Goal: Task Accomplishment & Management: Complete application form

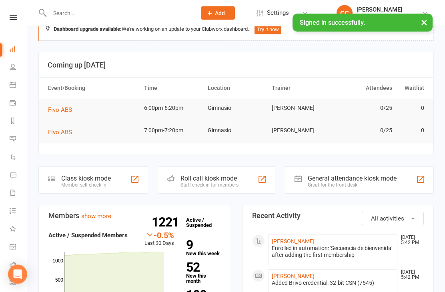
scroll to position [19, 0]
click at [303, 241] on link "[PERSON_NAME]" at bounding box center [292, 241] width 43 height 6
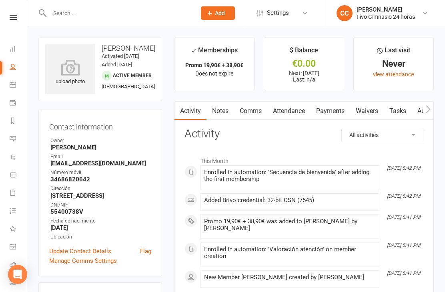
click at [76, 75] on icon at bounding box center [70, 68] width 50 height 16
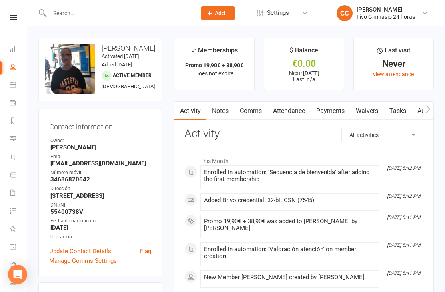
click at [360, 112] on link "Waivers" at bounding box center [367, 111] width 34 height 18
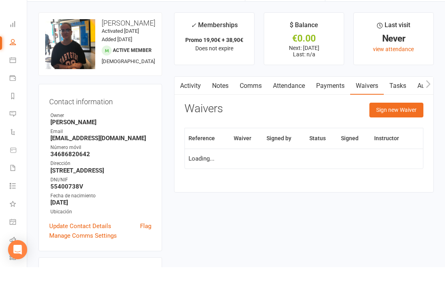
scroll to position [26, 0]
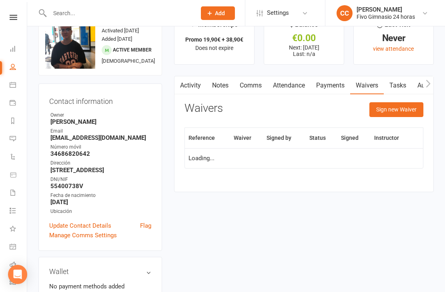
click at [397, 116] on button "Sign new Waiver" at bounding box center [396, 109] width 54 height 14
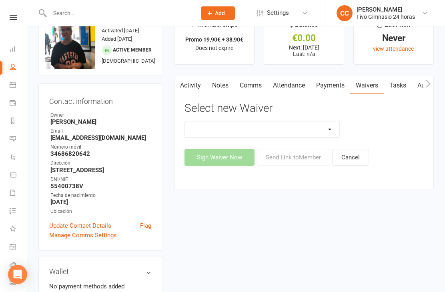
click at [275, 132] on select "Actualización De Datos De Pago Alta Online Certificación Finalización Contrato …" at bounding box center [262, 130] width 154 height 16
select select "1939"
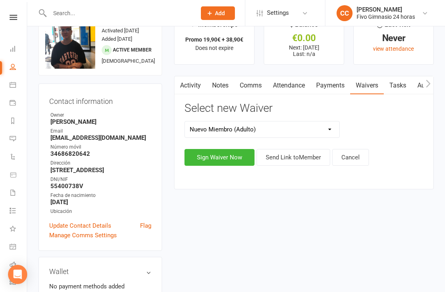
click at [213, 154] on button "Sign Waiver Now" at bounding box center [219, 157] width 70 height 17
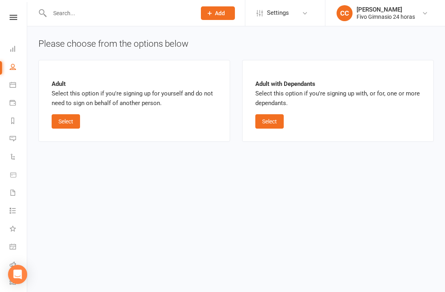
click at [61, 115] on button "Select" at bounding box center [66, 121] width 28 height 14
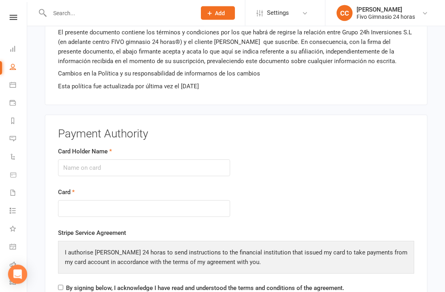
scroll to position [829, 0]
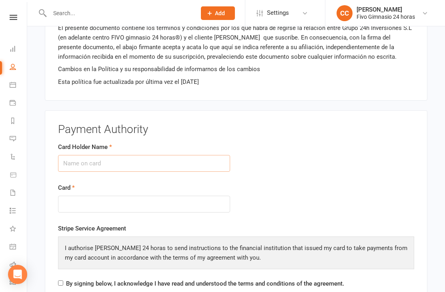
click at [141, 155] on input "Card Holder Name" at bounding box center [144, 163] width 172 height 17
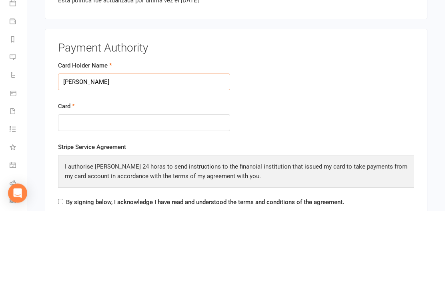
type input "[PERSON_NAME]"
click at [156, 196] on div at bounding box center [144, 204] width 172 height 17
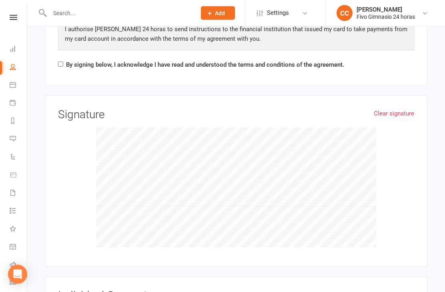
scroll to position [1048, 0]
click at [58, 62] on input "By signing below, I acknowledge I have read and understood the terms and condit…" at bounding box center [60, 64] width 5 height 5
checkbox input "true"
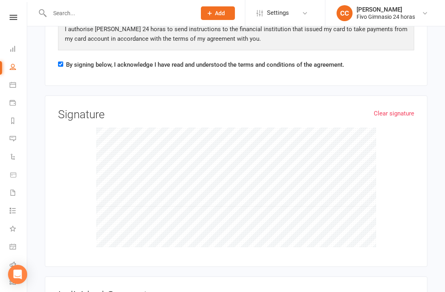
checkbox input "true"
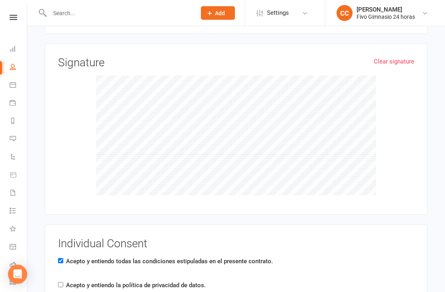
scroll to position [1205, 0]
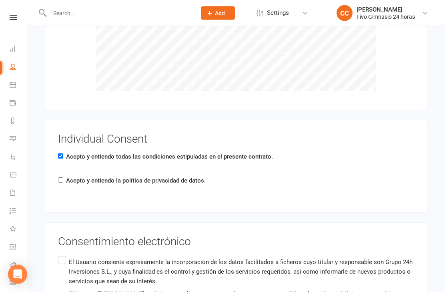
click at [62, 178] on input "Acepto y entiendo la política de privacidad de datos." at bounding box center [60, 180] width 5 height 5
checkbox input "true"
click at [70, 258] on p "El Usuario consiente expresamente la incorporación de los datos facilitados a f…" at bounding box center [241, 272] width 345 height 29
click at [63, 255] on input "El Usuario consiente expresamente la incorporación de los datos facilitados a f…" at bounding box center [60, 255] width 5 height 0
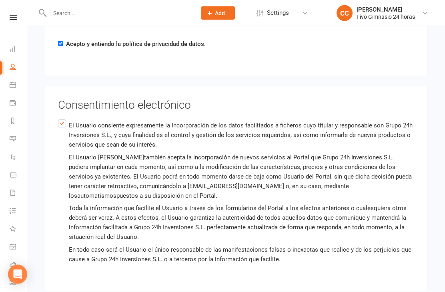
scroll to position [1368, 0]
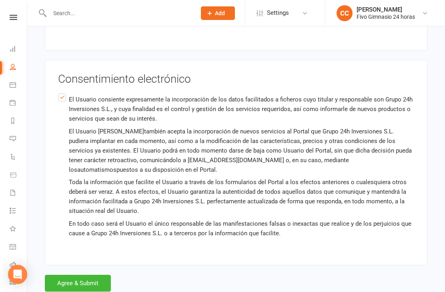
click at [80, 283] on button "Agree & Submit" at bounding box center [78, 283] width 66 height 17
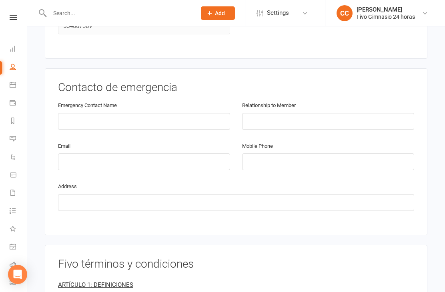
scroll to position [421, 0]
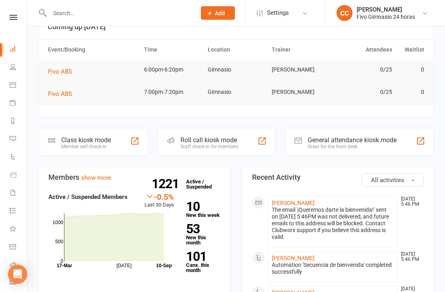
scroll to position [57, 0]
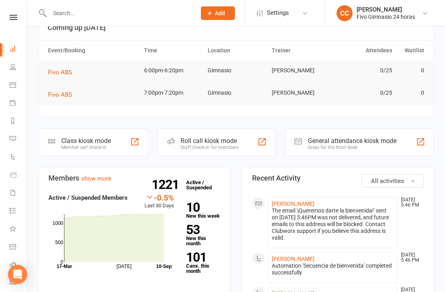
click at [314, 202] on link "[PERSON_NAME]" at bounding box center [292, 204] width 43 height 6
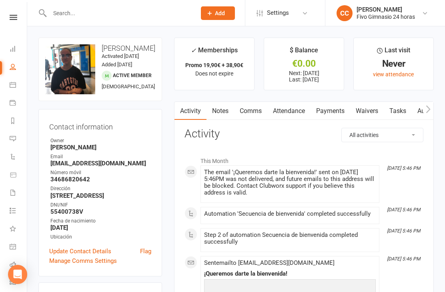
click at [369, 108] on link "Waivers" at bounding box center [367, 111] width 34 height 18
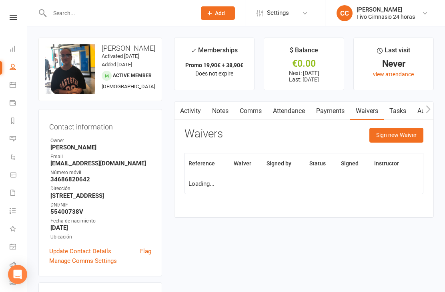
scroll to position [26, 0]
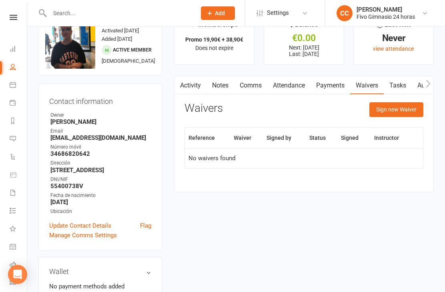
click at [390, 112] on button "Sign new Waiver" at bounding box center [396, 109] width 54 height 14
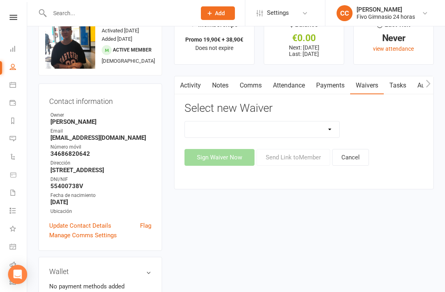
click at [299, 130] on select "Actualización De Datos De Pago Alta Online Certificación Finalización Contrato …" at bounding box center [262, 130] width 154 height 16
select select "1939"
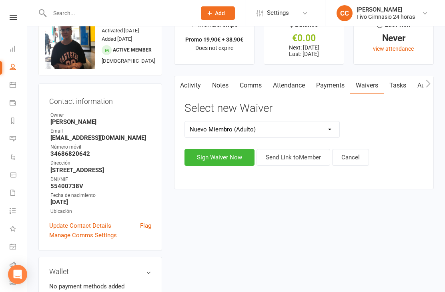
click at [220, 159] on button "Sign Waiver Now" at bounding box center [219, 157] width 70 height 17
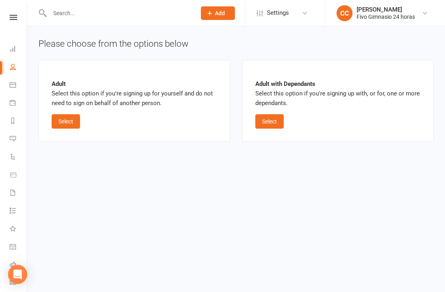
click at [70, 126] on button "Select" at bounding box center [66, 121] width 28 height 14
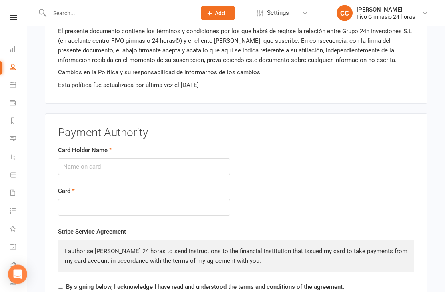
scroll to position [825, 0]
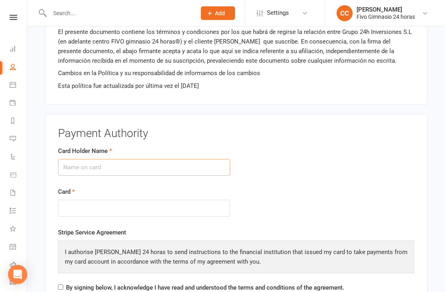
click at [128, 164] on input "Card Holder Name" at bounding box center [144, 167] width 172 height 17
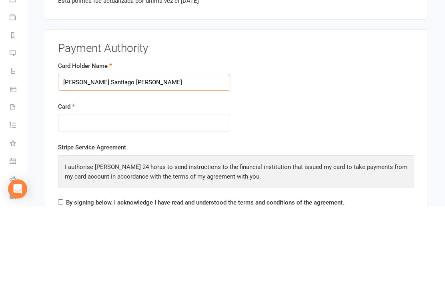
type input "Carmelo Santiago Morales sosa"
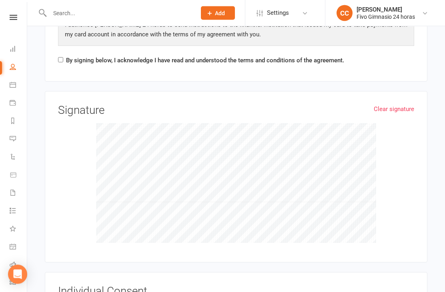
scroll to position [1051, 0]
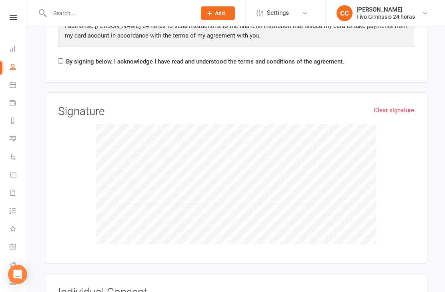
click at [62, 58] on input "By signing below, I acknowledge I have read and understood the terms and condit…" at bounding box center [60, 60] width 5 height 5
checkbox input "true"
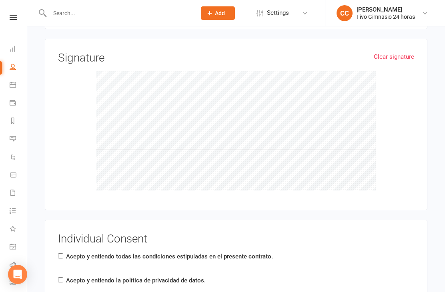
scroll to position [1129, 0]
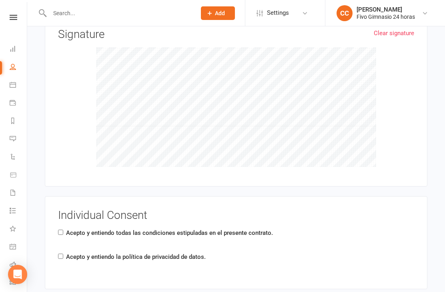
click at [68, 229] on label "Acepto y entiendo todas las condiciones estipuladas en el presente contrato." at bounding box center [169, 233] width 207 height 10
click at [63, 230] on input "Acepto y entiendo todas las condiciones estipuladas en el presente contrato." at bounding box center [60, 232] width 5 height 5
checkbox input "true"
click at [68, 255] on label "Acepto y entiendo la política de privacidad de datos." at bounding box center [136, 257] width 140 height 10
click at [63, 255] on input "Acepto y entiendo la política de privacidad de datos." at bounding box center [60, 256] width 5 height 5
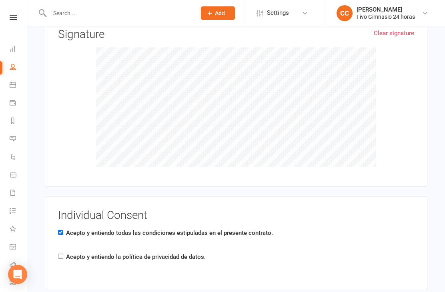
checkbox input "true"
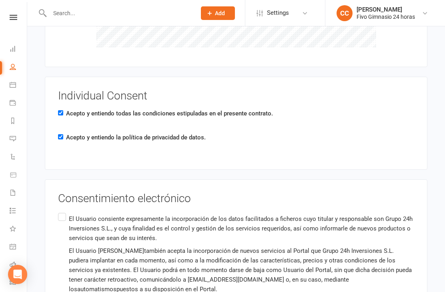
click at [60, 211] on label "El Usuario consiente expresamente la incorporación de los datos facilitados a f…" at bounding box center [236, 286] width 356 height 150
click at [60, 211] on input "El Usuario consiente expresamente la incorporación de los datos facilitados a f…" at bounding box center [60, 211] width 5 height 0
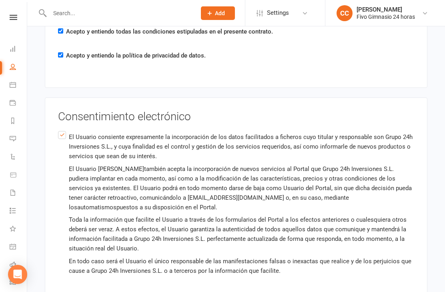
scroll to position [1368, 0]
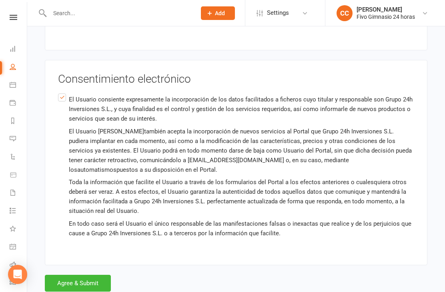
click at [78, 284] on button "Agree & Submit" at bounding box center [78, 283] width 66 height 17
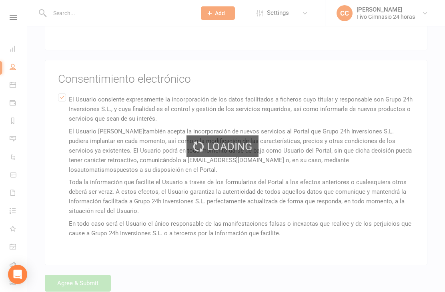
click at [86, 278] on div "Loading" at bounding box center [222, 146] width 445 height 292
